Goal: Navigation & Orientation: Find specific page/section

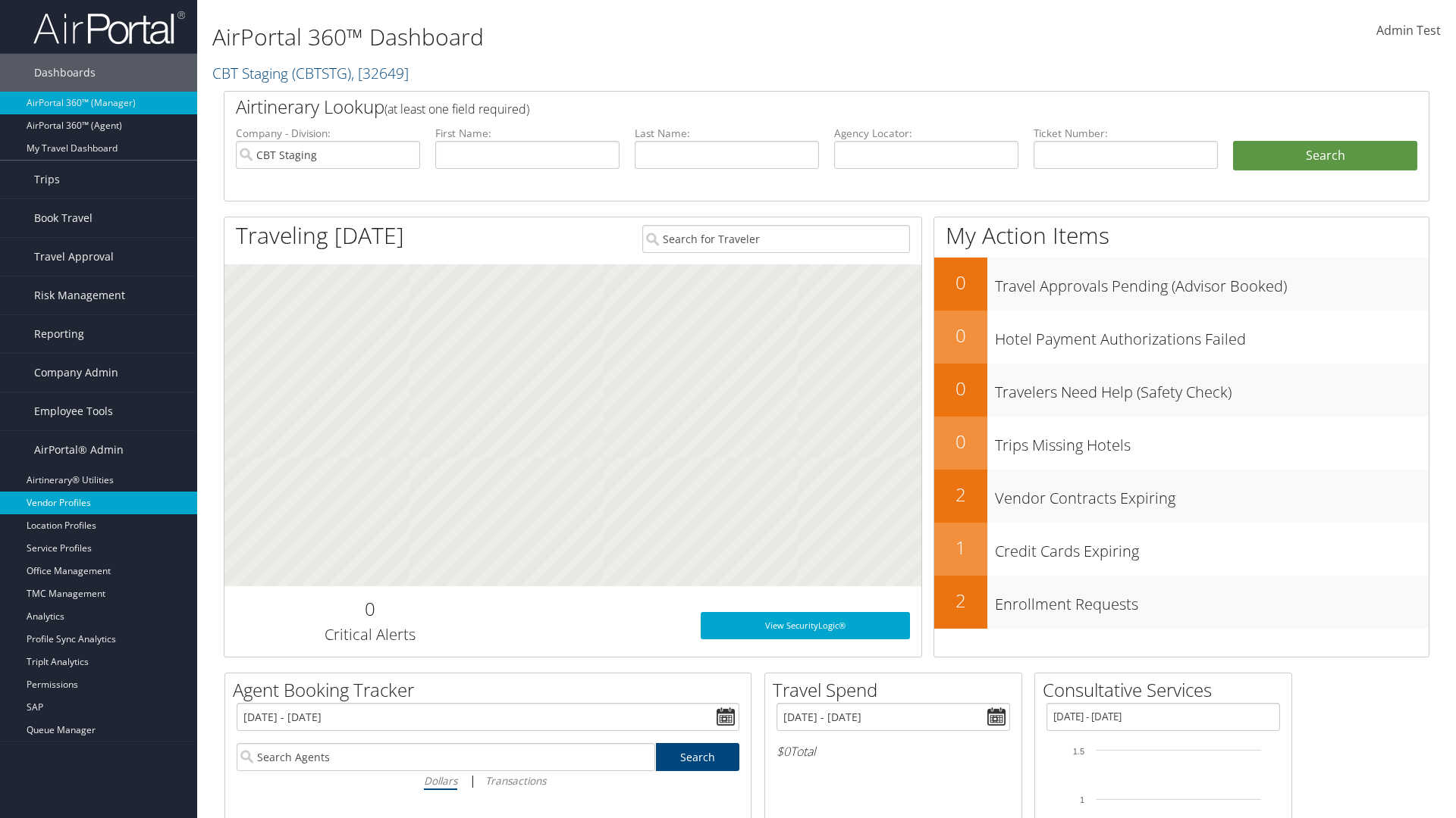
click at [98, 504] on link "Vendor Profiles" at bounding box center [98, 503] width 198 height 22
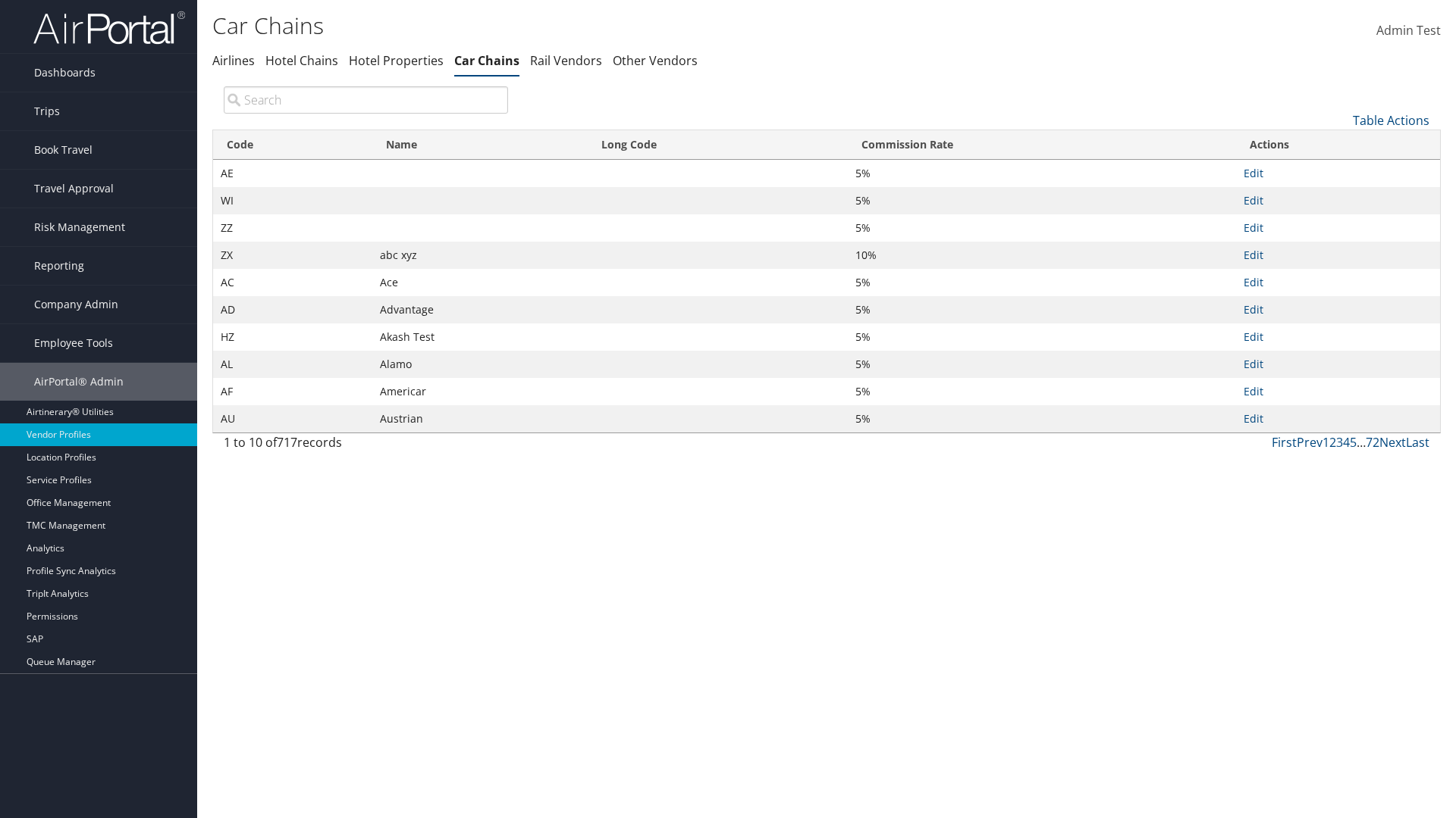
click at [479, 145] on th "Name" at bounding box center [480, 145] width 215 height 30
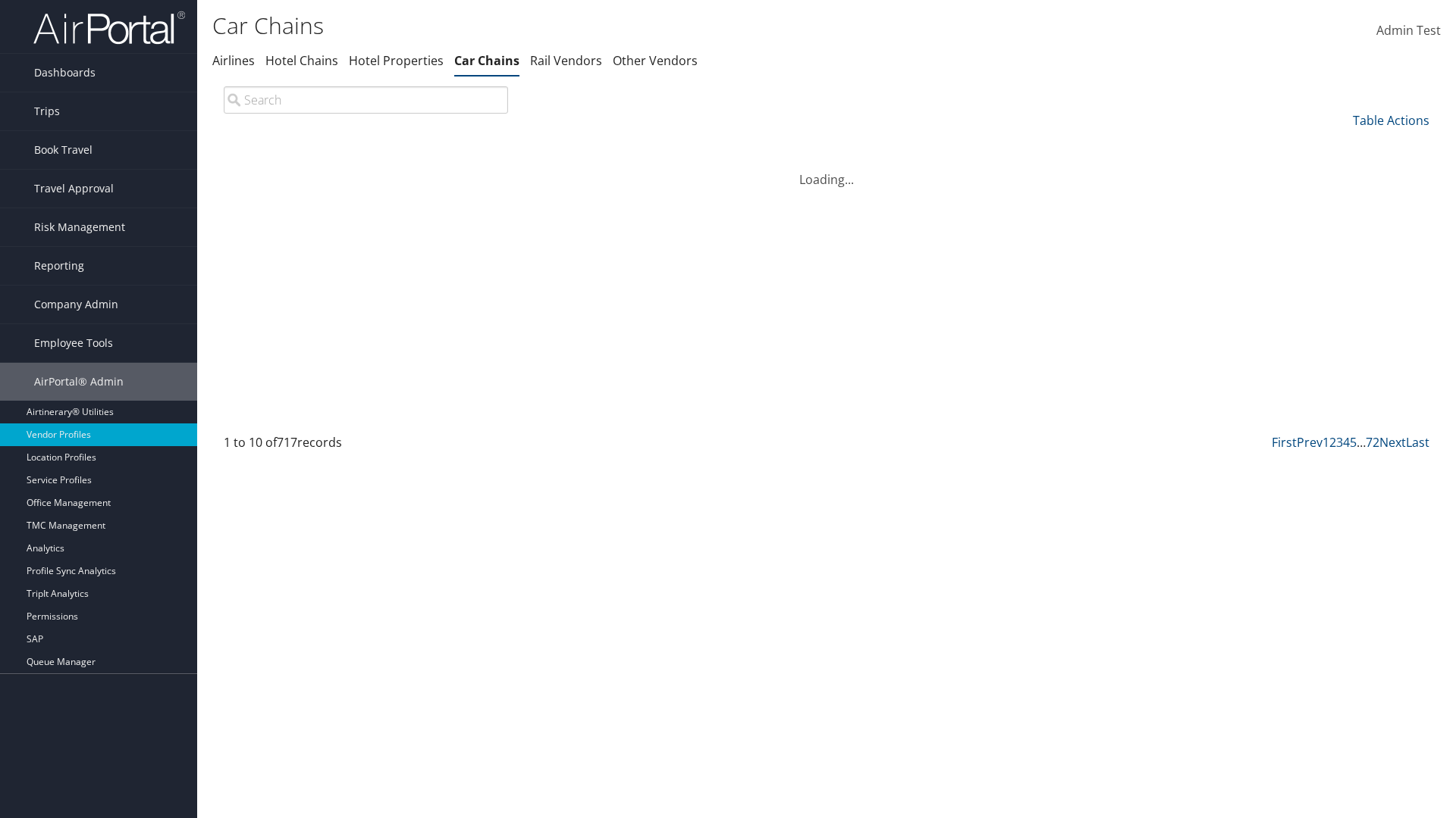
click at [479, 145] on th "Name" at bounding box center [480, 145] width 215 height 30
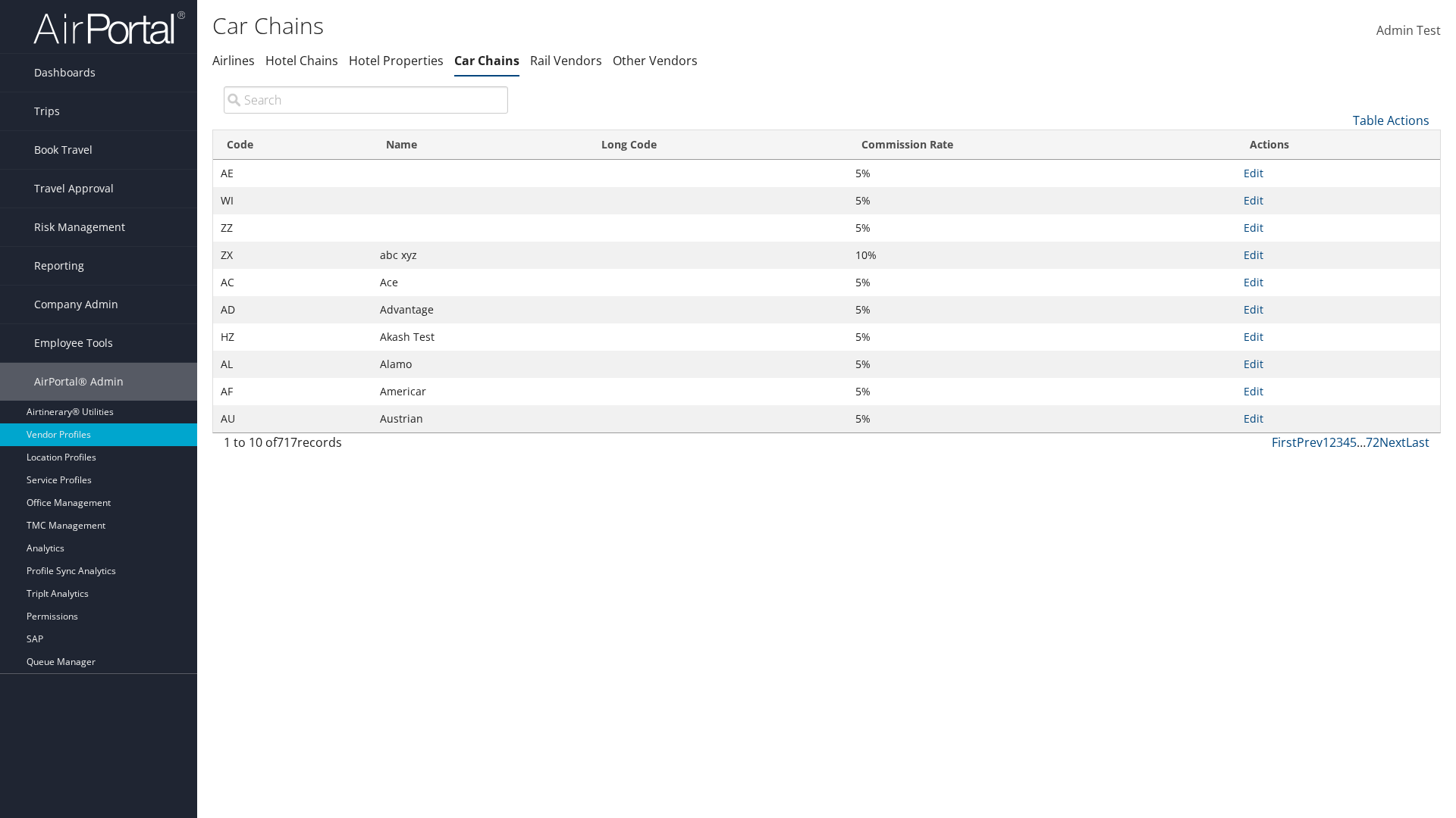
click at [717, 145] on th "Long Code" at bounding box center [718, 145] width 260 height 30
click at [1041, 145] on th "Commission Rate" at bounding box center [1041, 145] width 389 height 30
click at [1390, 120] on link "Table Actions" at bounding box center [1390, 121] width 77 height 17
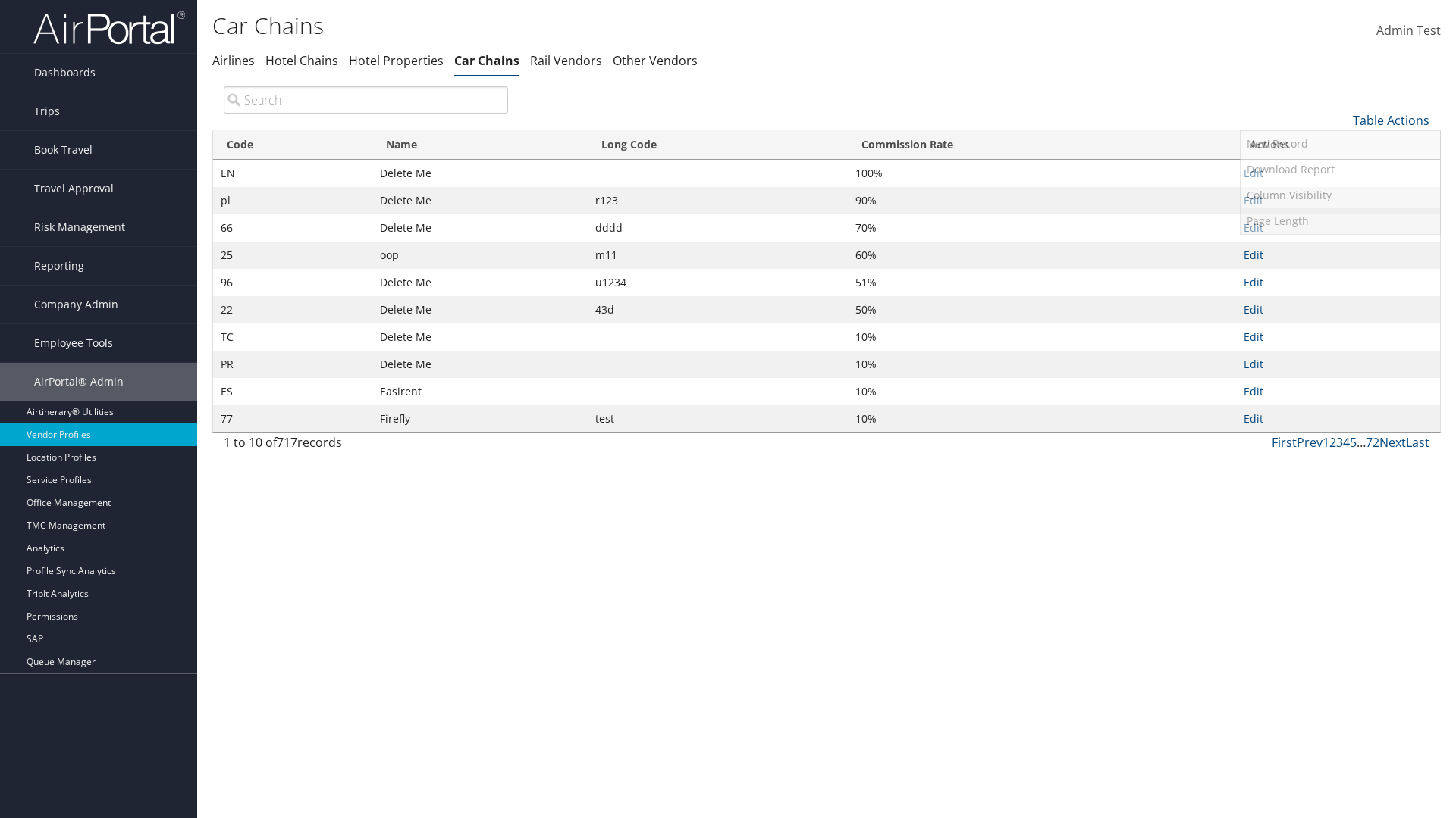
click at [1340, 221] on link "Page Length" at bounding box center [1340, 222] width 199 height 26
click at [1340, 170] on link "25" at bounding box center [1340, 171] width 199 height 26
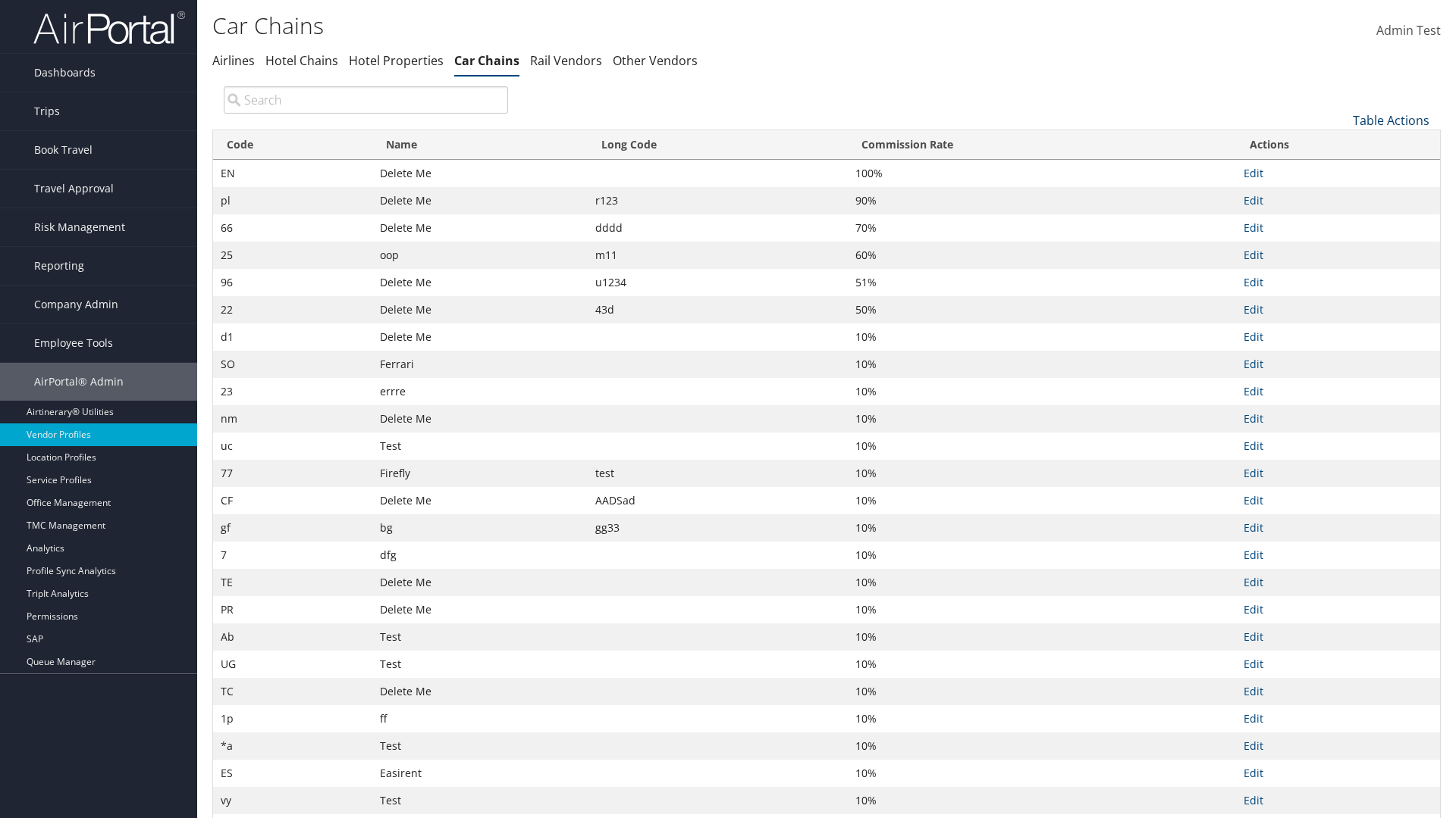
click at [1390, 120] on link "Table Actions" at bounding box center [1390, 121] width 77 height 17
click at [1340, 221] on link "Page Length" at bounding box center [1340, 222] width 199 height 26
click at [1340, 197] on link "50" at bounding box center [1340, 197] width 199 height 26
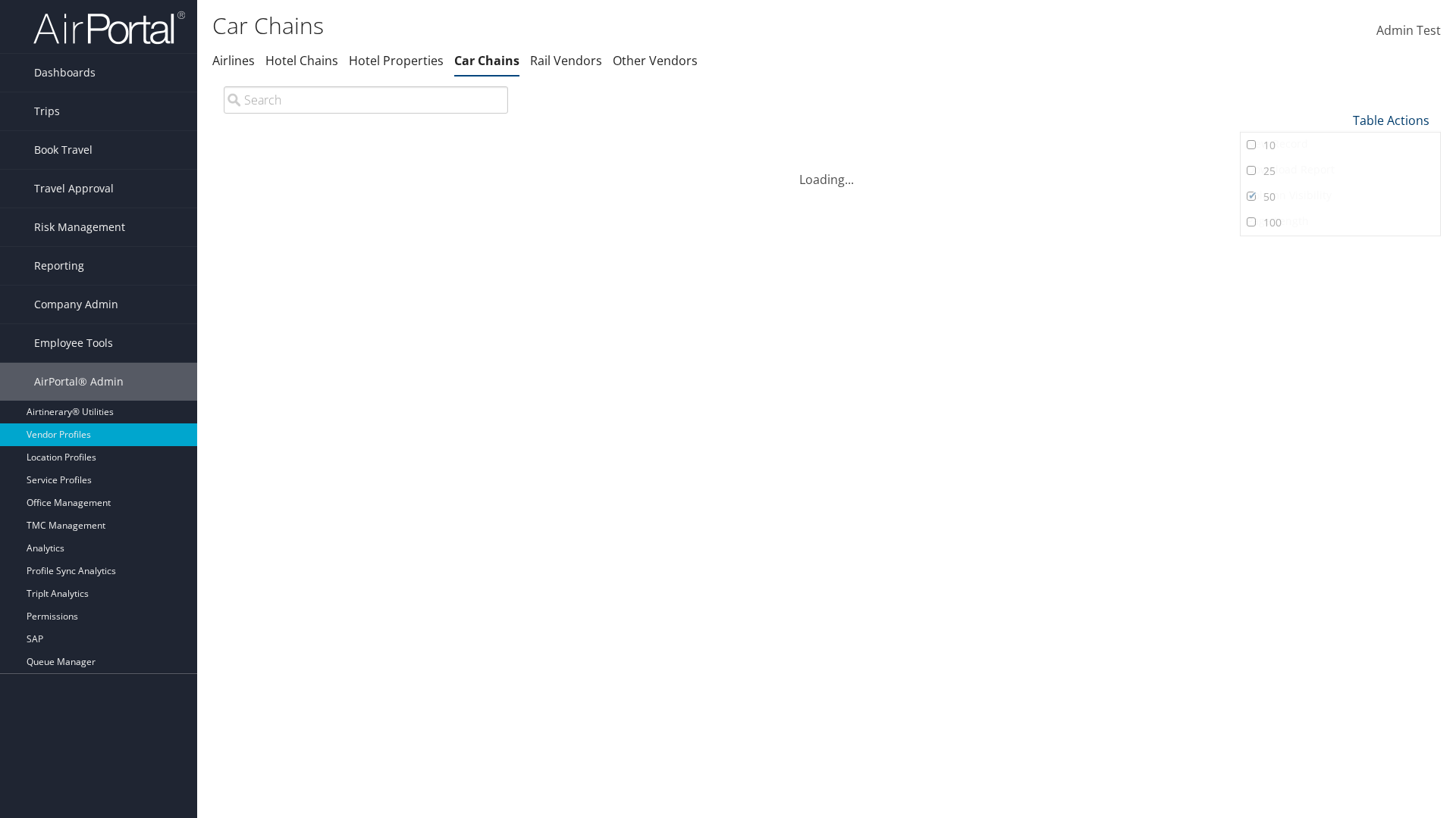
scroll to position [50, 0]
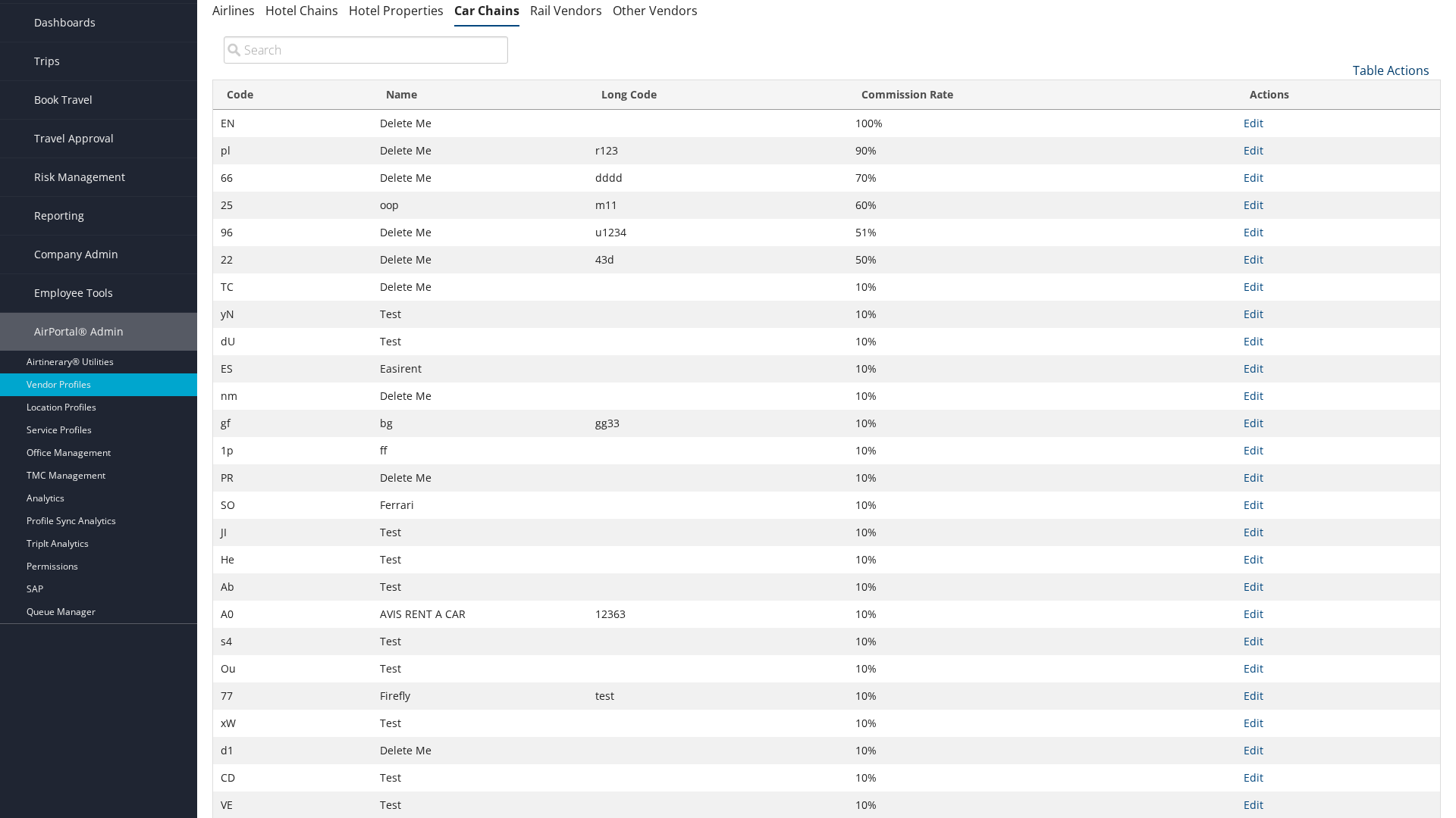
click at [1390, 69] on link "Table Actions" at bounding box center [1390, 70] width 77 height 17
